Goal: Information Seeking & Learning: Learn about a topic

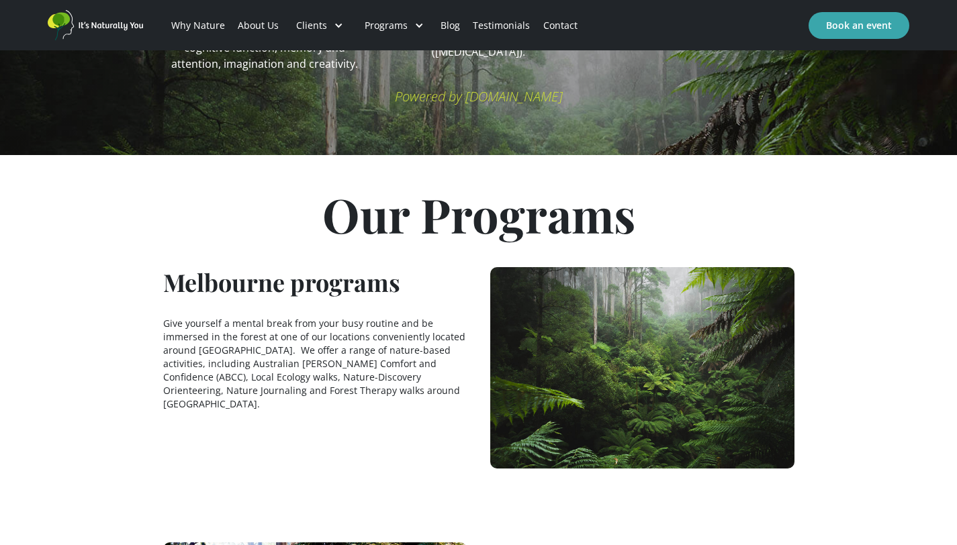
scroll to position [933, 0]
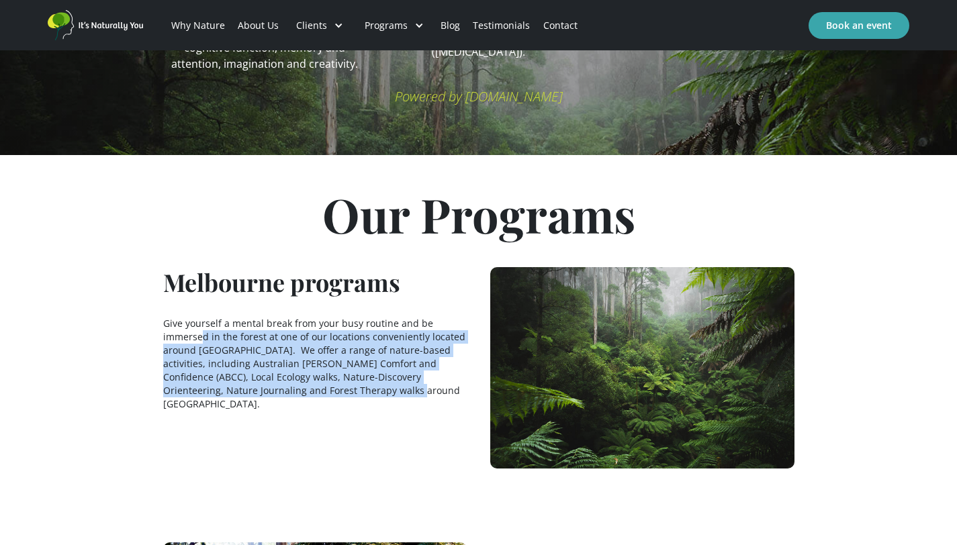
drag, startPoint x: 202, startPoint y: 320, endPoint x: 433, endPoint y: 377, distance: 237.9
click at [433, 377] on p "Give yourself a mental break from your busy routine and be immersed in the fore…" at bounding box center [315, 364] width 304 height 94
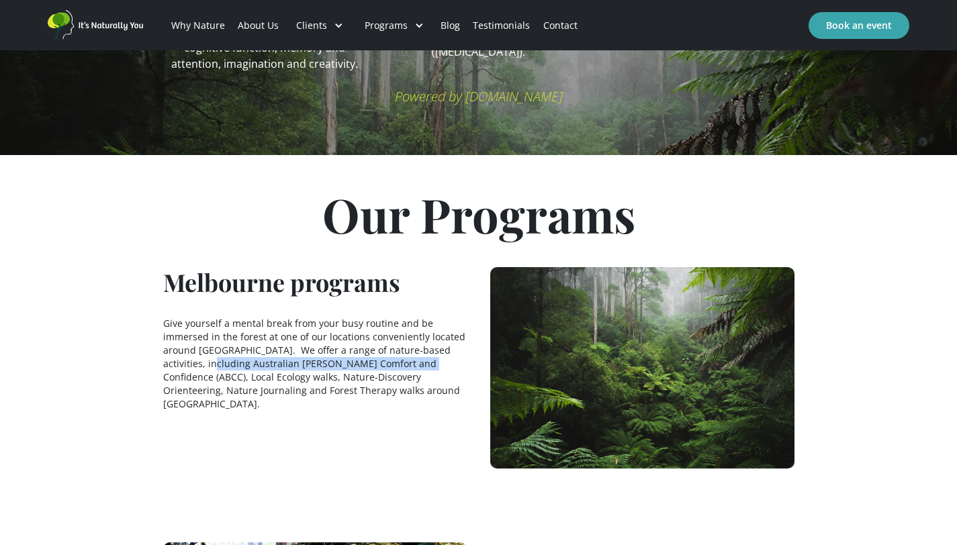
drag, startPoint x: 205, startPoint y: 352, endPoint x: 416, endPoint y: 347, distance: 211.5
click at [416, 347] on p "Give yourself a mental break from your busy routine and be immersed in the fore…" at bounding box center [315, 364] width 304 height 94
copy p "Australian Bush Comfort and Confidence (ABCC)"
click at [410, 267] on div "Melbourne programs Give yourself a mental break from your busy routine and be i…" at bounding box center [315, 367] width 304 height 201
drag, startPoint x: 228, startPoint y: 363, endPoint x: 360, endPoint y: 363, distance: 131.6
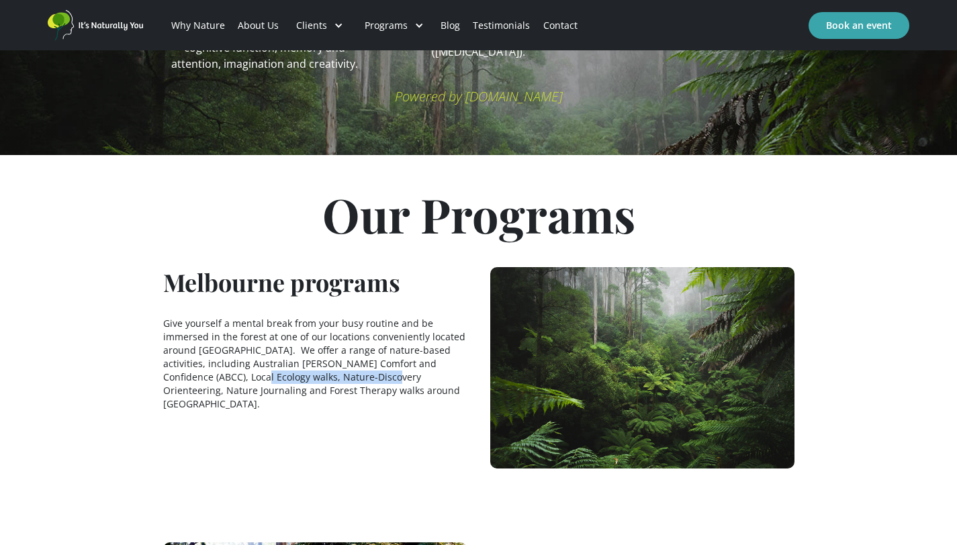
click at [360, 363] on p "Give yourself a mental break from your busy routine and be immersed in the fore…" at bounding box center [315, 364] width 304 height 94
copy p "Nature-Discovery Orienteering"
click at [326, 275] on h1 "Melbourne programs" at bounding box center [281, 282] width 237 height 30
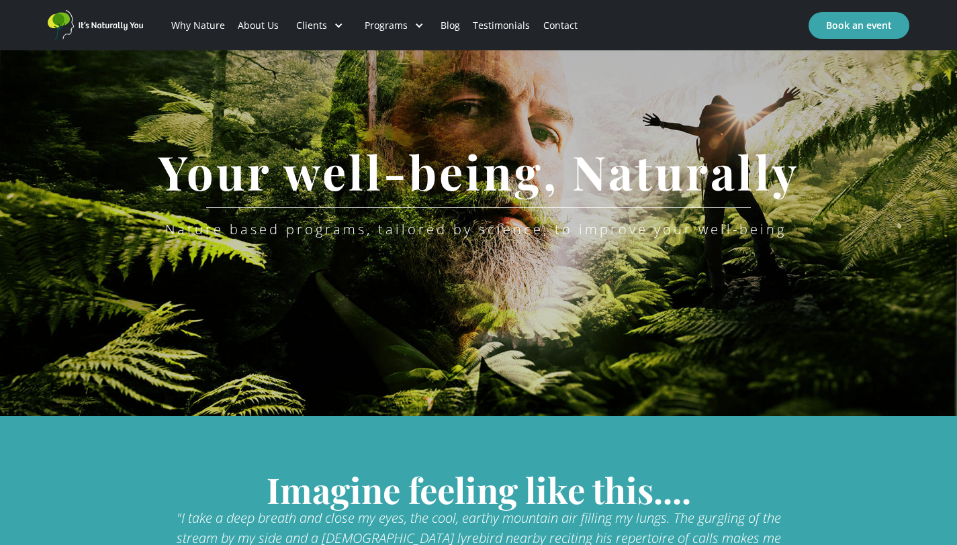
scroll to position [0, 0]
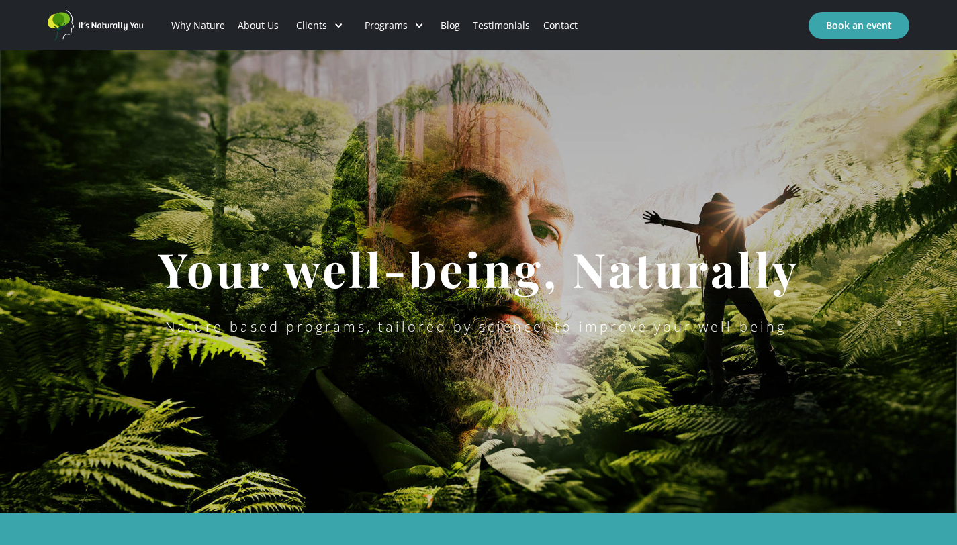
click at [209, 32] on link "Why Nature" at bounding box center [197, 26] width 66 height 46
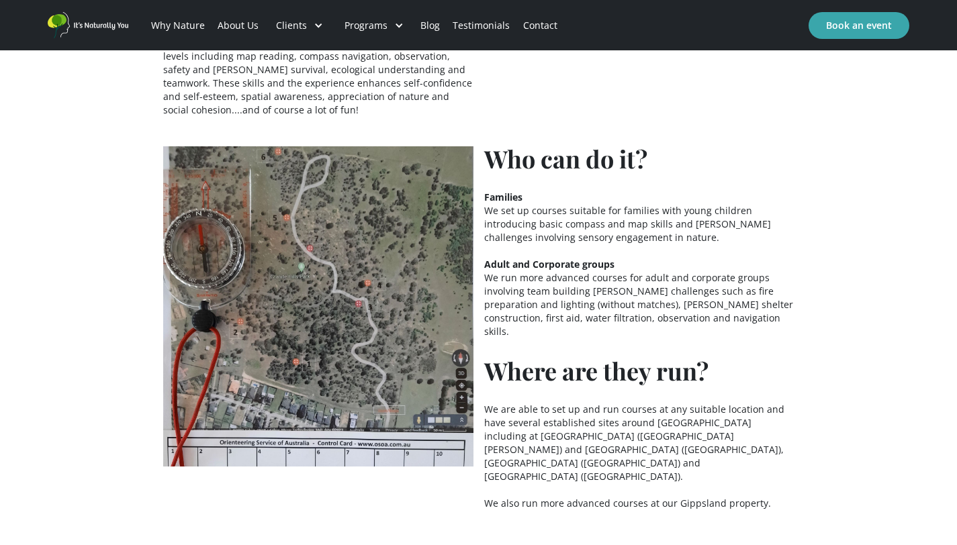
scroll to position [230, 0]
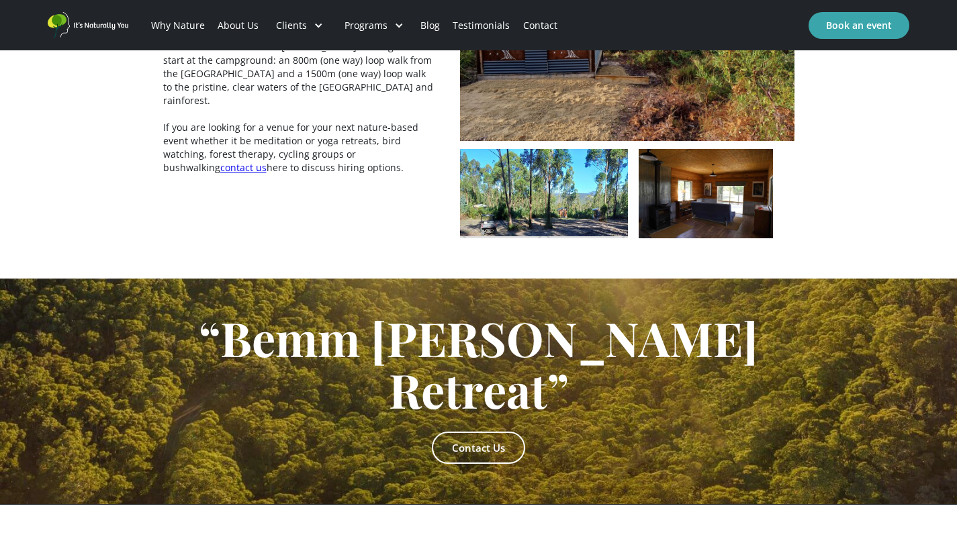
scroll to position [2724, 0]
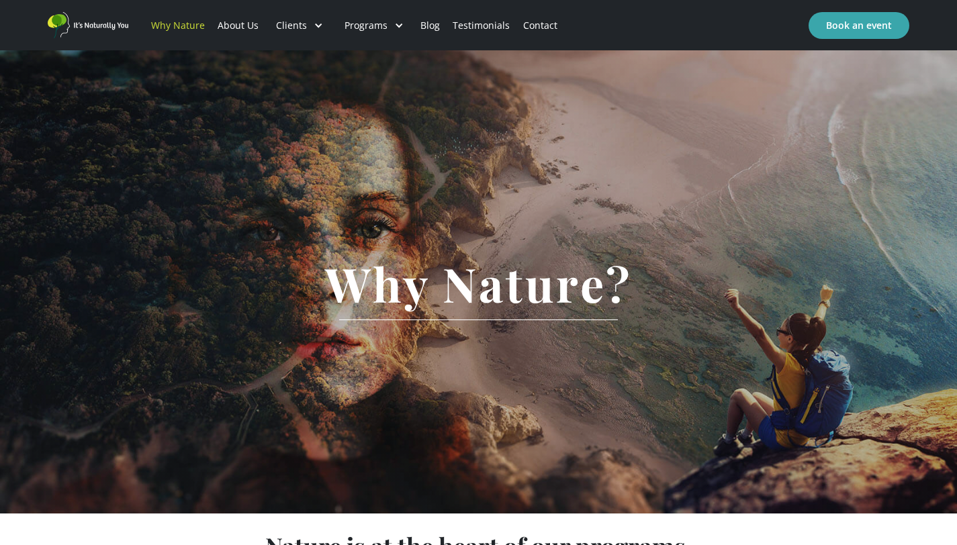
click at [464, 30] on link "Testimonials" at bounding box center [481, 26] width 70 height 46
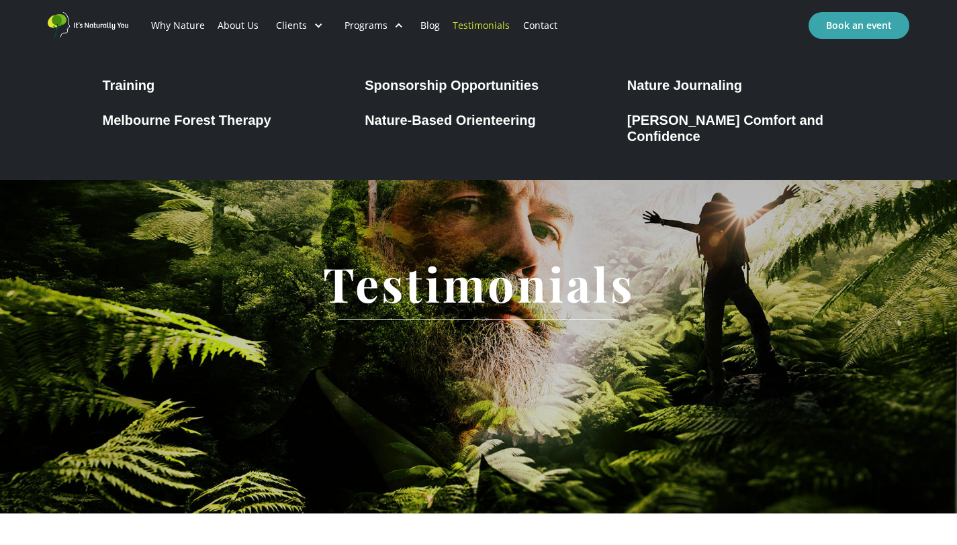
click at [394, 26] on div at bounding box center [398, 25] width 9 height 9
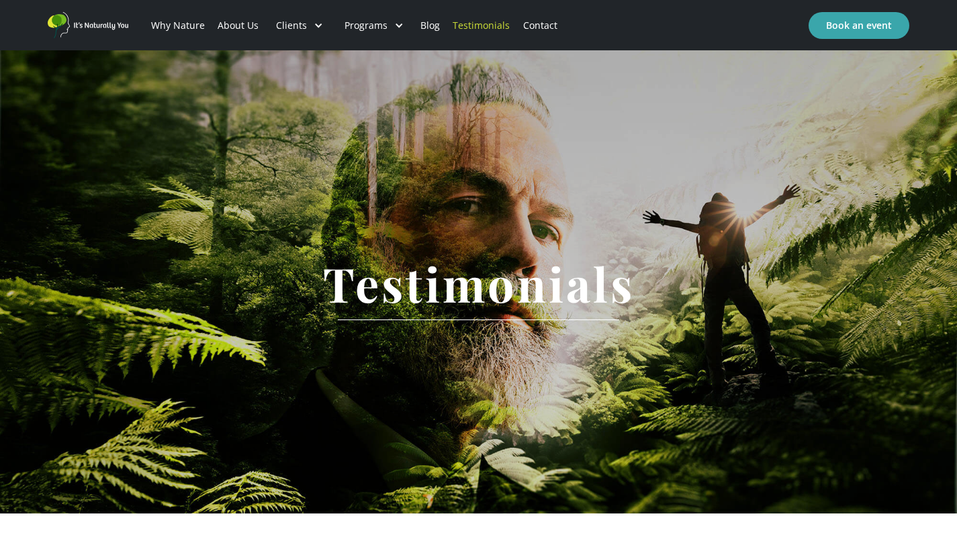
click at [358, 26] on div "Programs" at bounding box center [365, 25] width 43 height 13
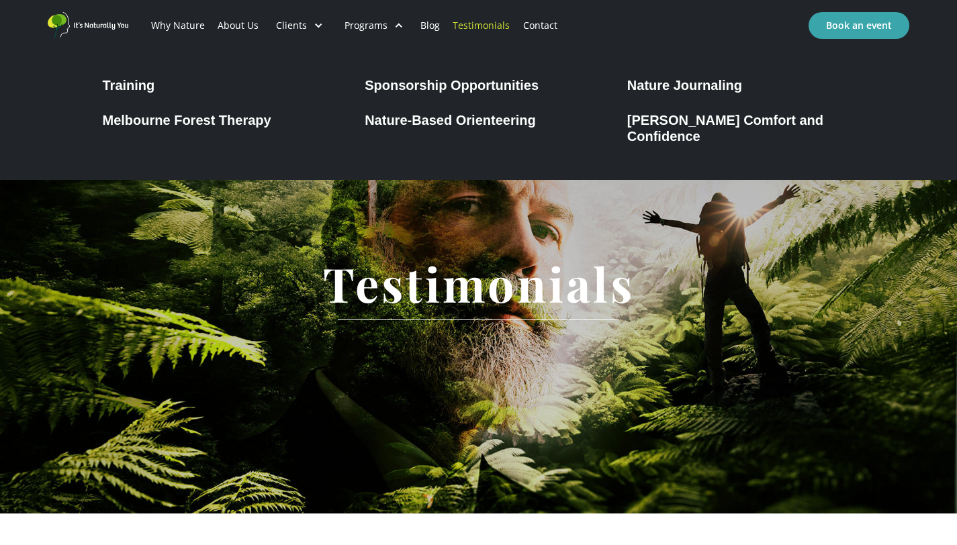
click at [221, 110] on link "Melbourne Forest Therapy" at bounding box center [216, 117] width 241 height 21
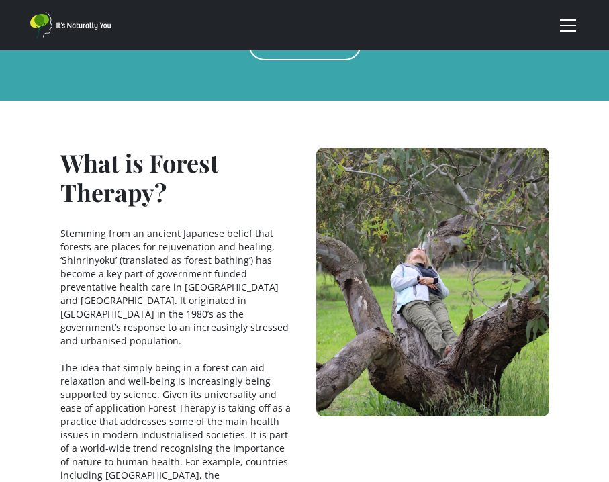
scroll to position [277, 0]
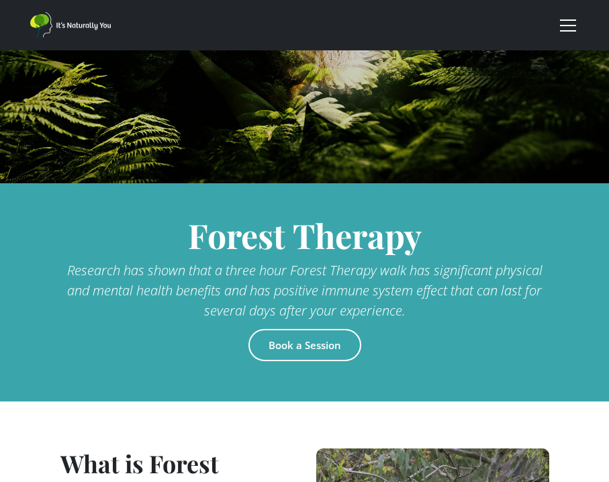
click at [575, 29] on div "menu" at bounding box center [568, 25] width 32 height 32
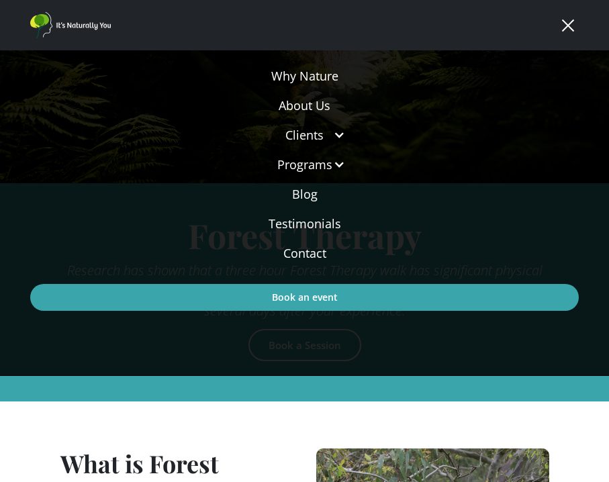
click at [300, 108] on link "About Us" at bounding box center [304, 106] width 548 height 30
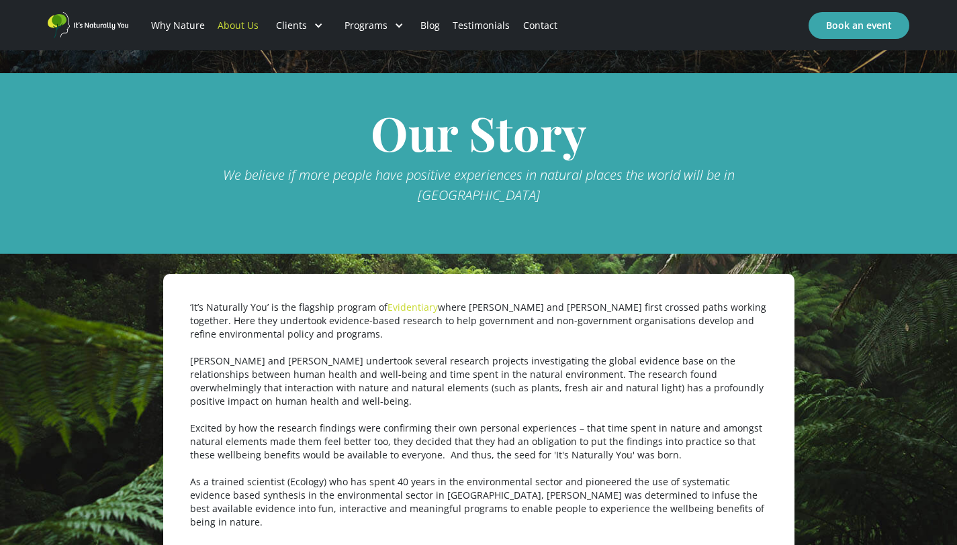
scroll to position [477, 0]
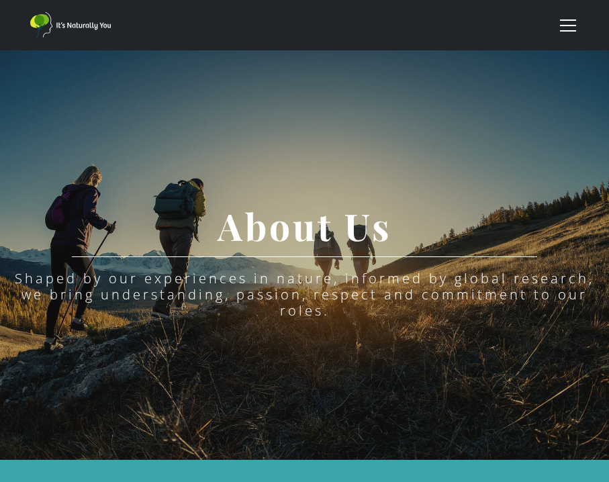
click at [561, 17] on div "menu" at bounding box center [568, 25] width 32 height 32
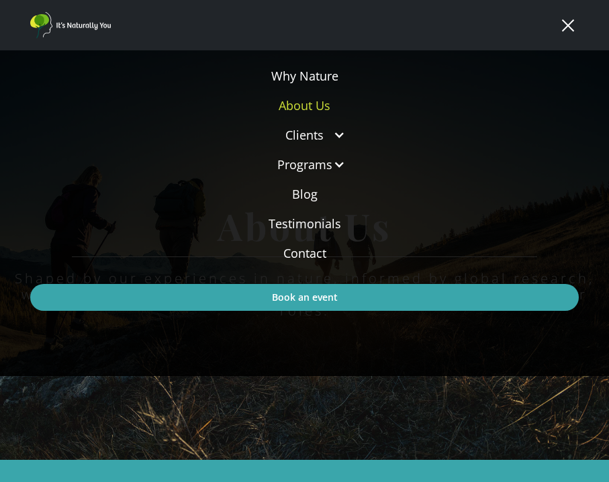
click at [321, 84] on link "Why Nature" at bounding box center [304, 76] width 548 height 30
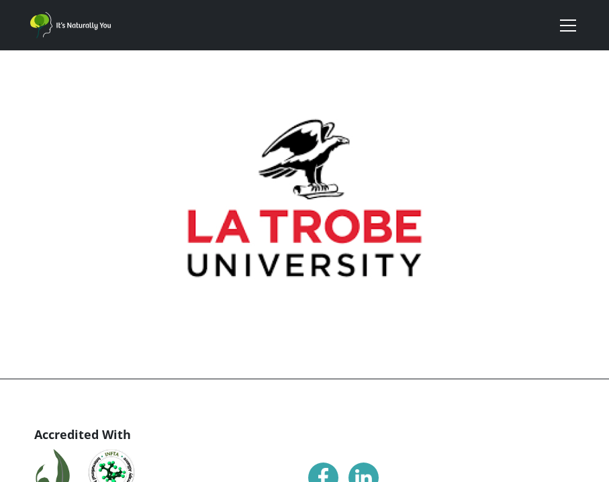
scroll to position [4118, 0]
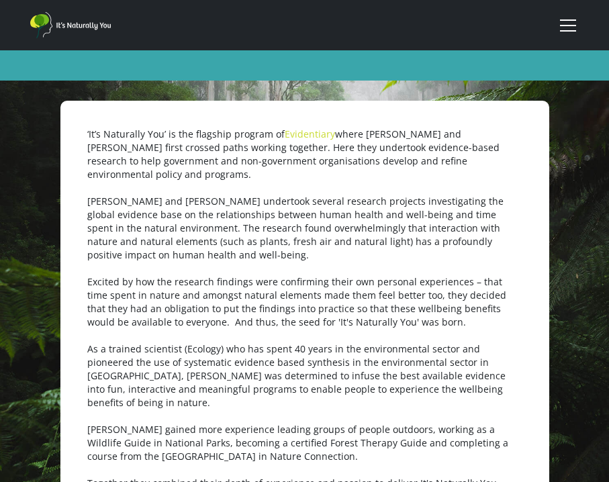
scroll to position [551, 0]
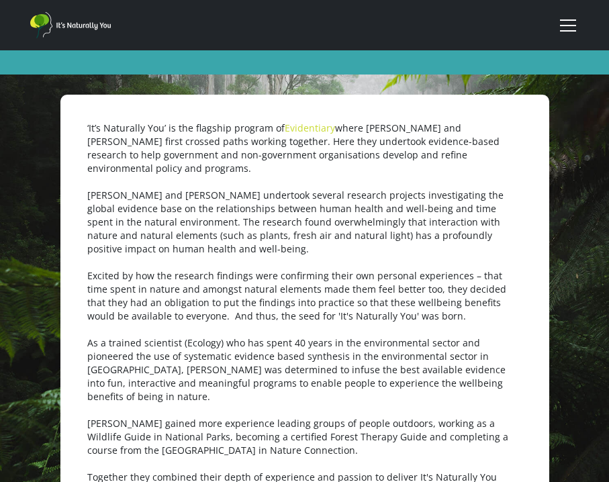
click at [463, 383] on p "‘It’s Naturally You’ is the flagship program of Evidentiary where [PERSON_NAME]…" at bounding box center [304, 310] width 435 height 376
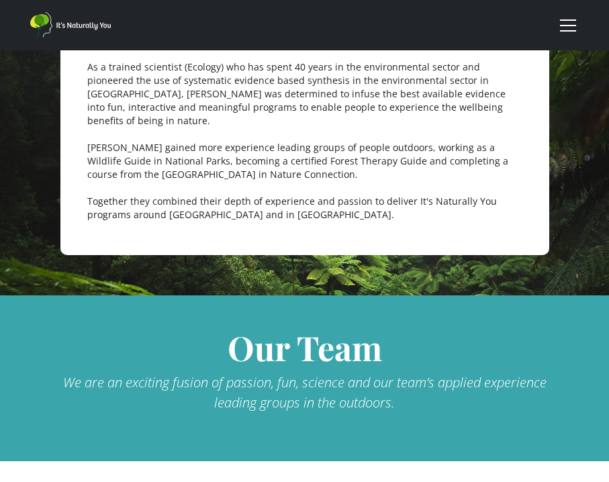
scroll to position [999, 0]
